Goal: Transaction & Acquisition: Subscribe to service/newsletter

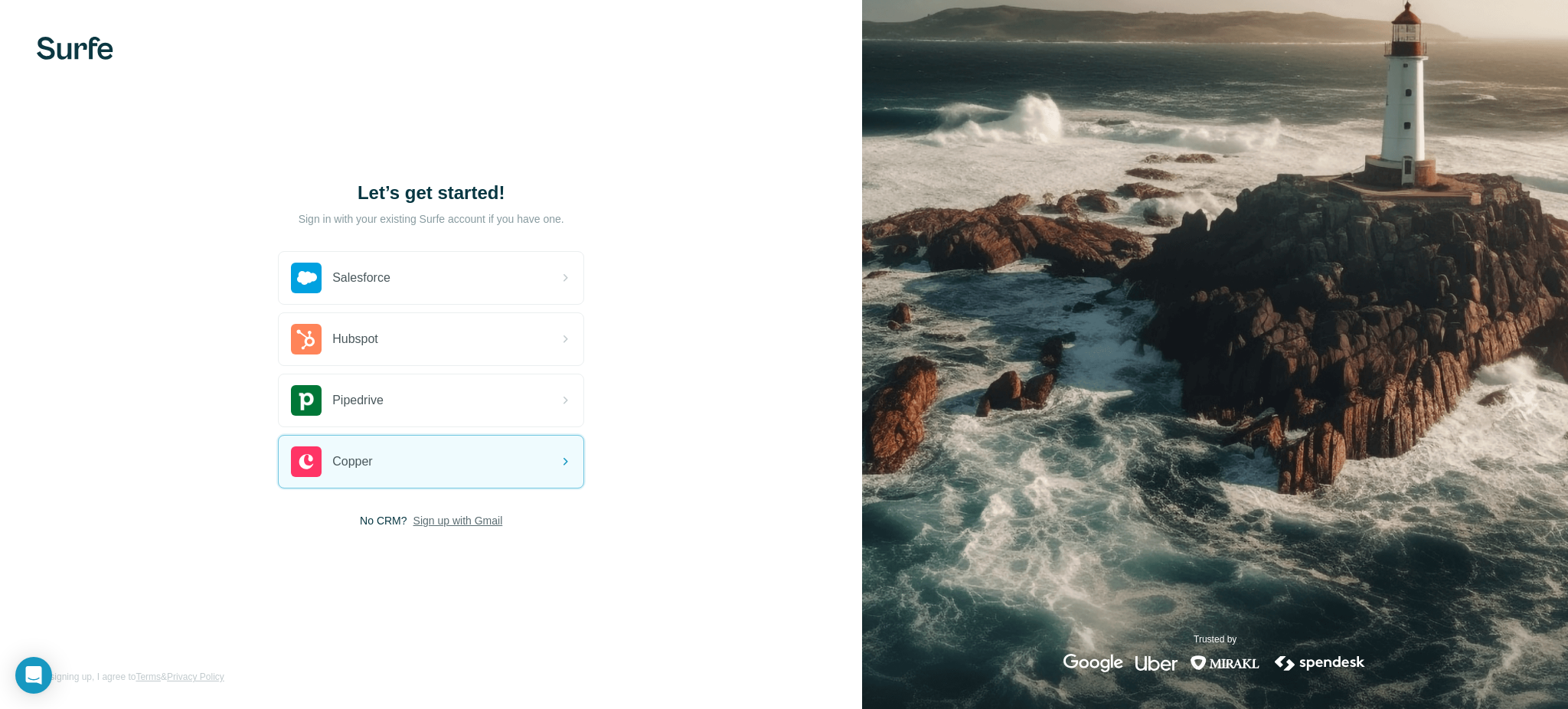
click at [476, 526] on span "Sign up with Gmail" at bounding box center [458, 521] width 89 height 15
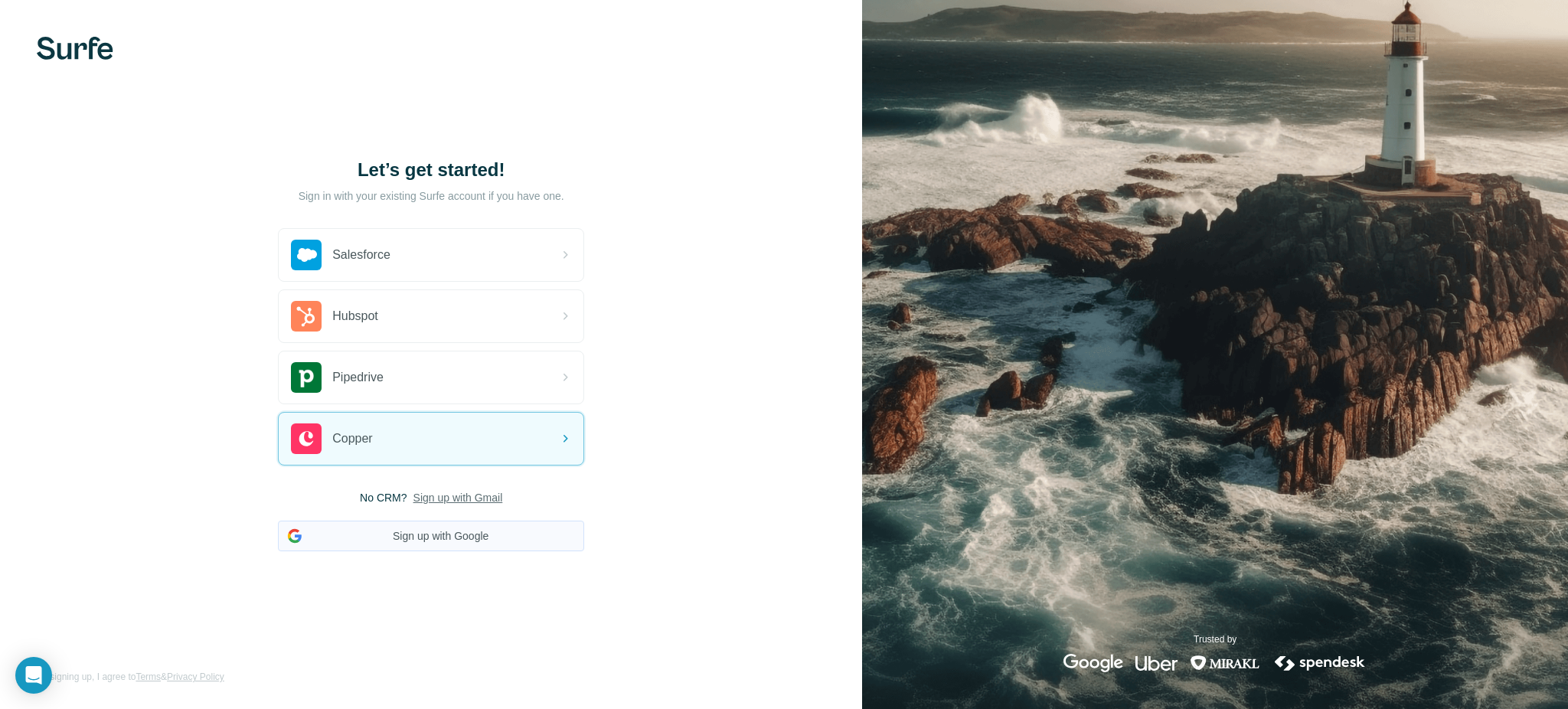
click at [474, 534] on button "Sign up with Google" at bounding box center [431, 536] width 306 height 31
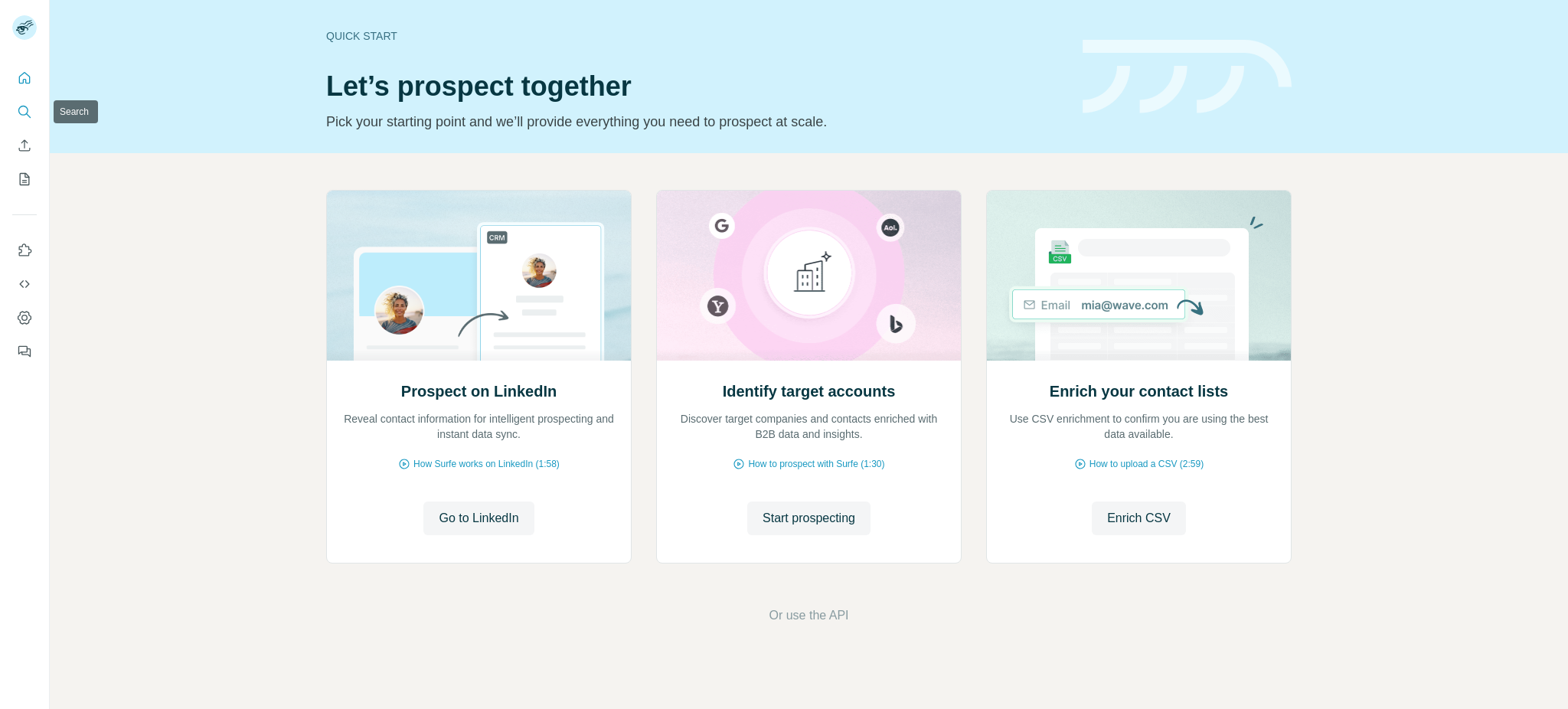
click at [26, 109] on icon "Search" at bounding box center [25, 112] width 15 height 15
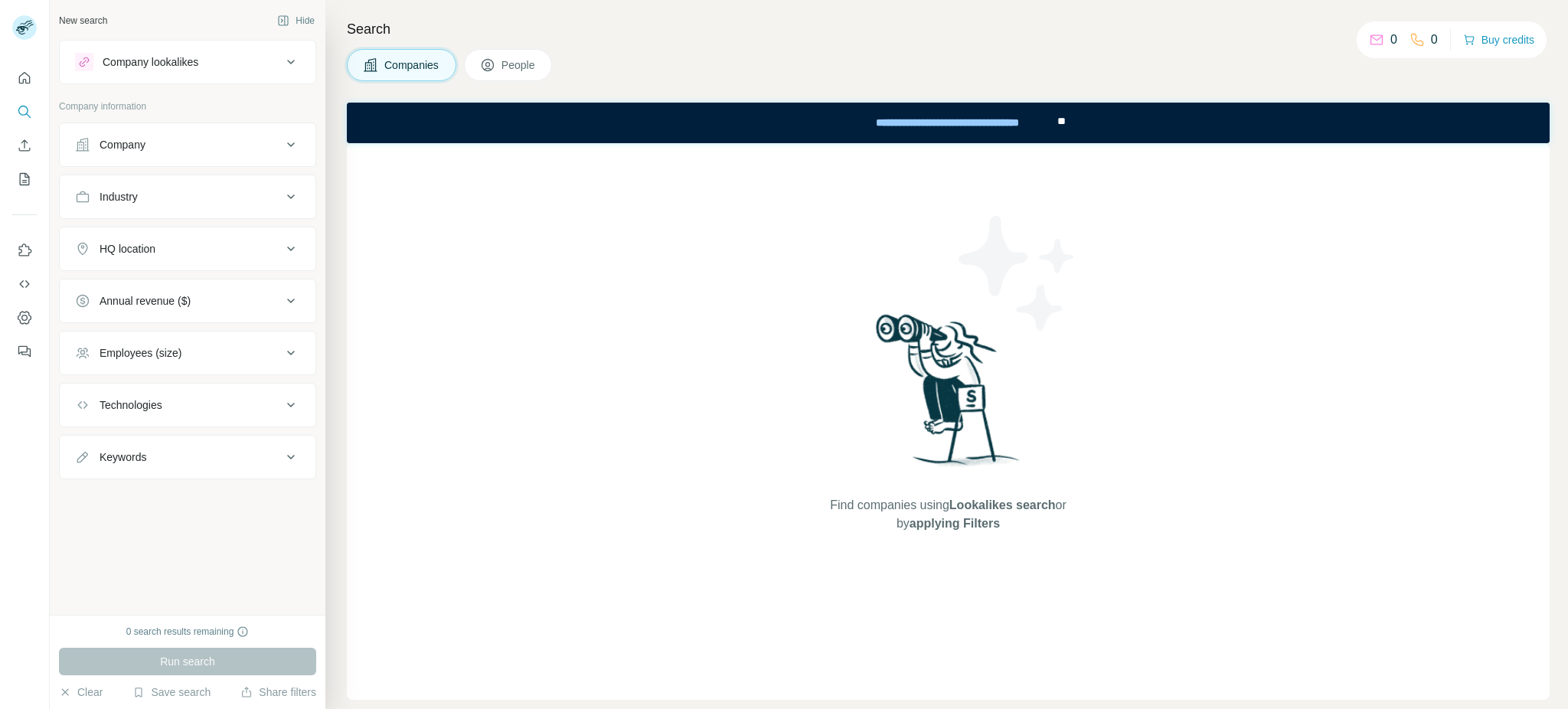
click at [175, 146] on div "Company" at bounding box center [178, 145] width 207 height 15
